Goal: Check status: Check status

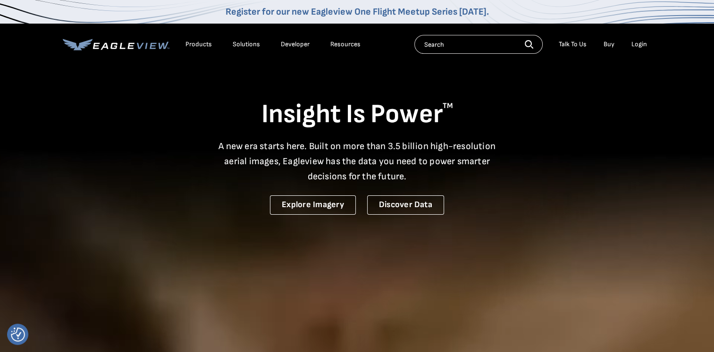
click at [635, 42] on div "Login" at bounding box center [639, 44] width 16 height 8
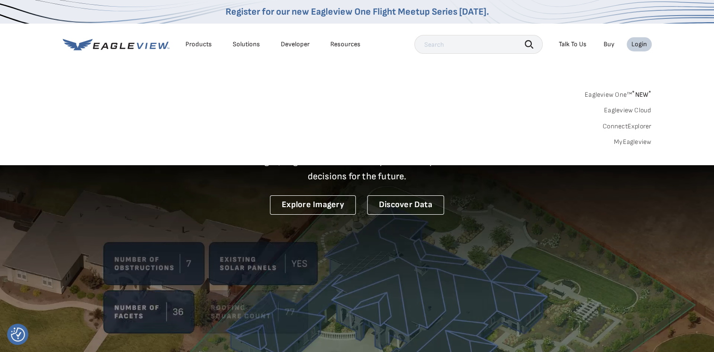
click at [635, 42] on div "Login" at bounding box center [639, 44] width 16 height 8
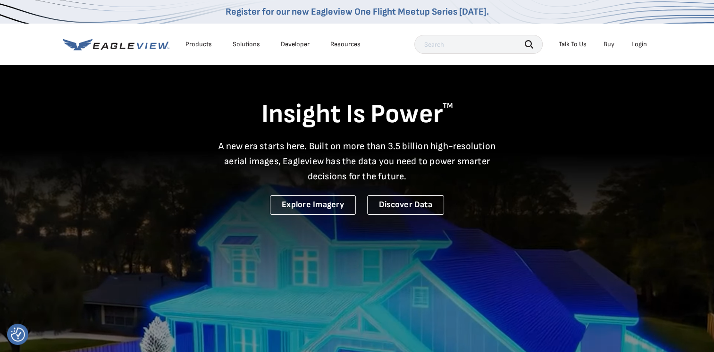
click at [635, 42] on div "Login" at bounding box center [639, 44] width 16 height 8
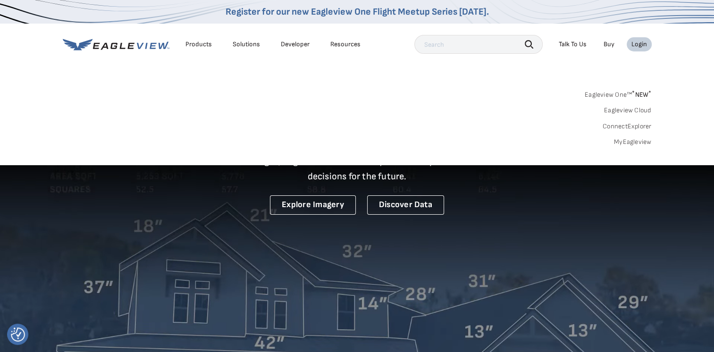
click at [625, 144] on link "MyEagleview" at bounding box center [633, 142] width 38 height 8
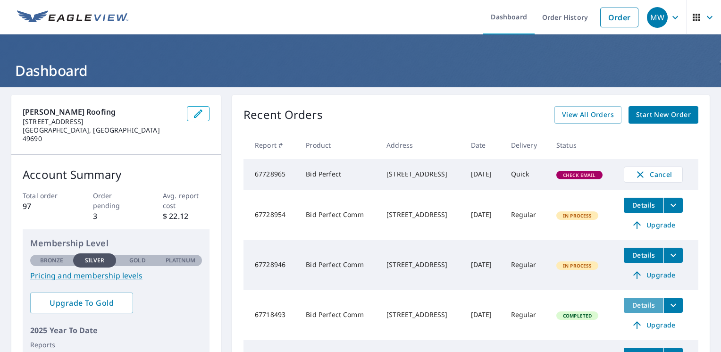
click at [634, 308] on span "Details" at bounding box center [644, 305] width 28 height 9
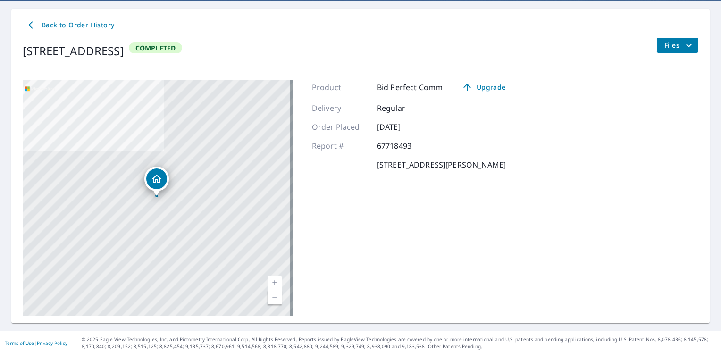
scroll to position [88, 0]
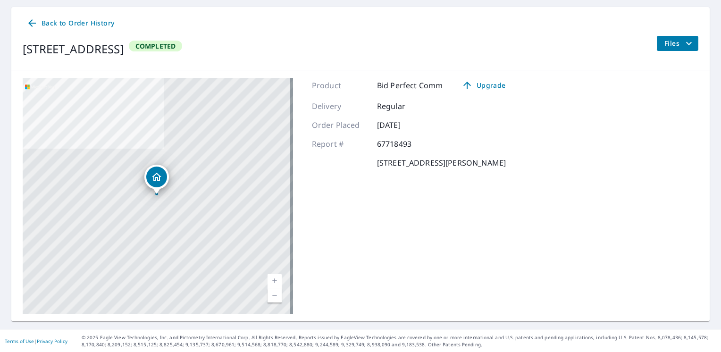
click at [85, 21] on span "Back to Order History" at bounding box center [70, 23] width 88 height 12
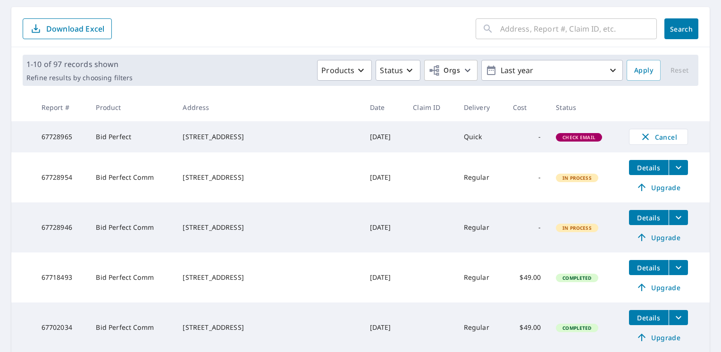
click at [558, 280] on span "Completed" at bounding box center [577, 278] width 40 height 7
drag, startPoint x: 558, startPoint y: 280, endPoint x: 538, endPoint y: 290, distance: 22.8
click at [548, 290] on td "Completed" at bounding box center [584, 277] width 73 height 50
click at [676, 269] on icon "filesDropdownBtn-67718493" at bounding box center [679, 267] width 6 height 3
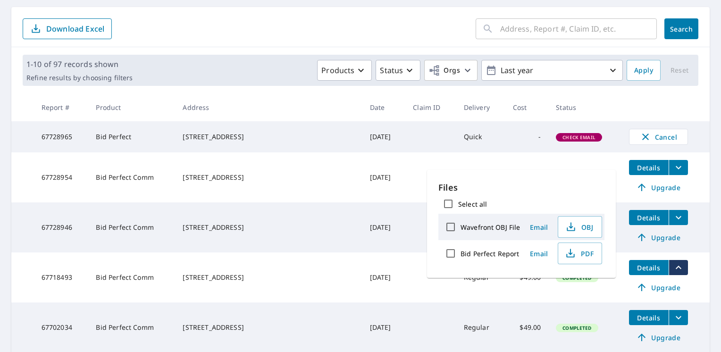
click at [375, 202] on td "[DATE]" at bounding box center [383, 177] width 43 height 50
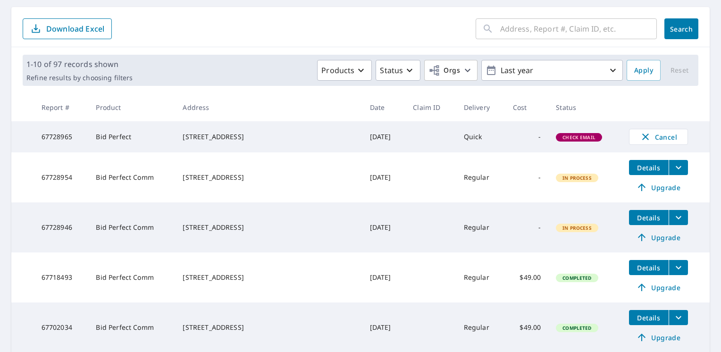
click at [638, 264] on button "Details" at bounding box center [649, 267] width 40 height 15
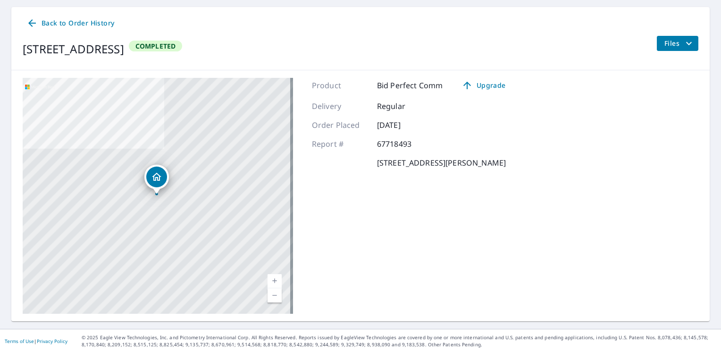
click at [138, 223] on div "[STREET_ADDRESS]" at bounding box center [158, 196] width 270 height 236
click at [684, 47] on icon "filesDropdownBtn-67718493" at bounding box center [688, 43] width 11 height 11
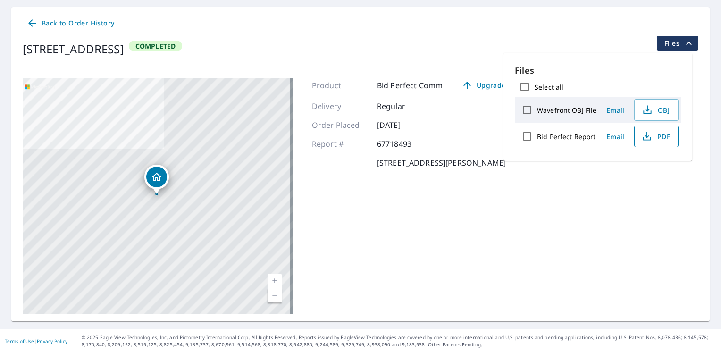
click at [649, 136] on icon "button" at bounding box center [646, 136] width 11 height 11
